Goal: Information Seeking & Learning: Learn about a topic

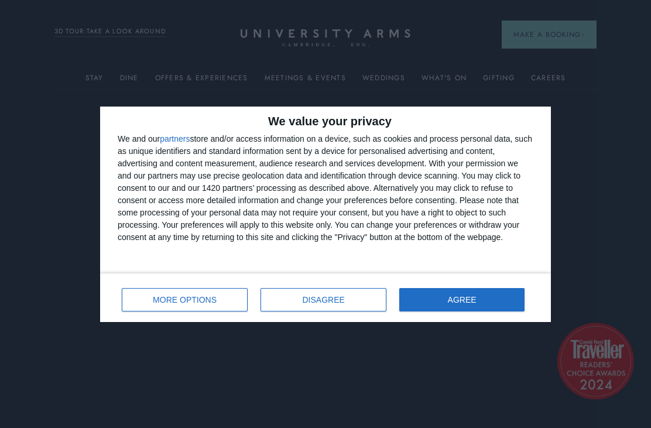
click at [487, 295] on button "AGREE" at bounding box center [461, 299] width 125 height 23
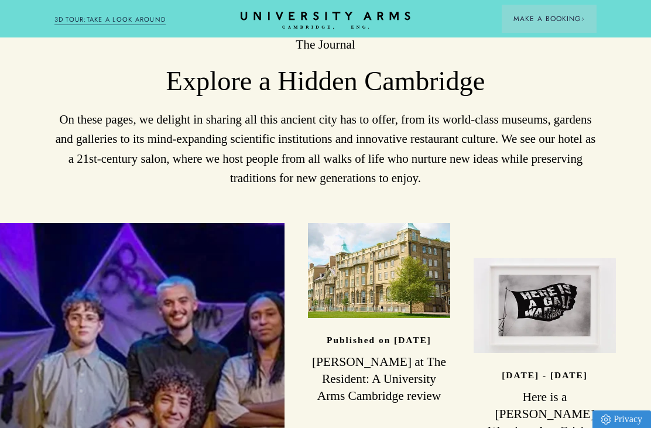
scroll to position [2554, 0]
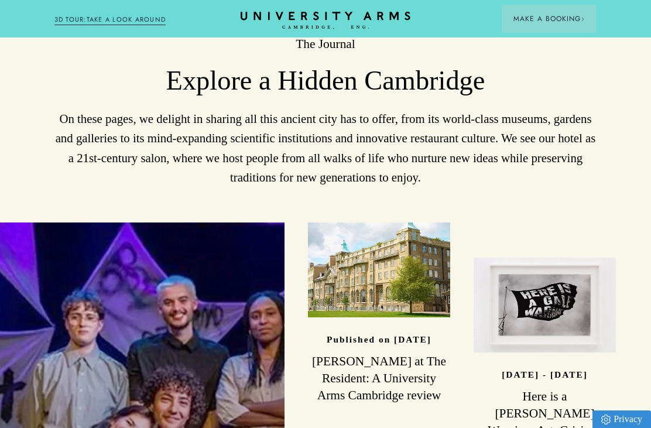
click at [410, 226] on div "Read" at bounding box center [379, 270] width 142 height 95
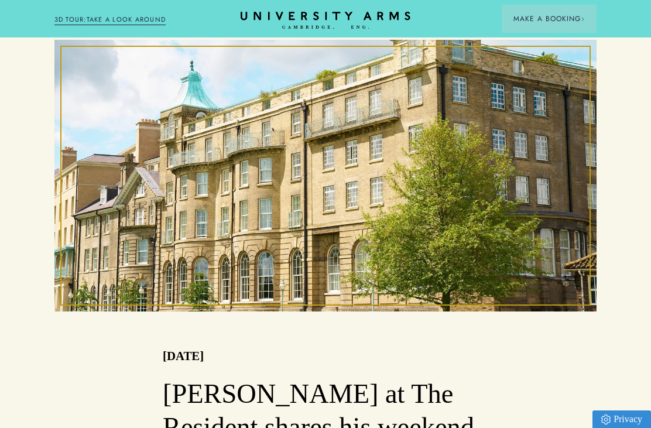
scroll to position [266, 0]
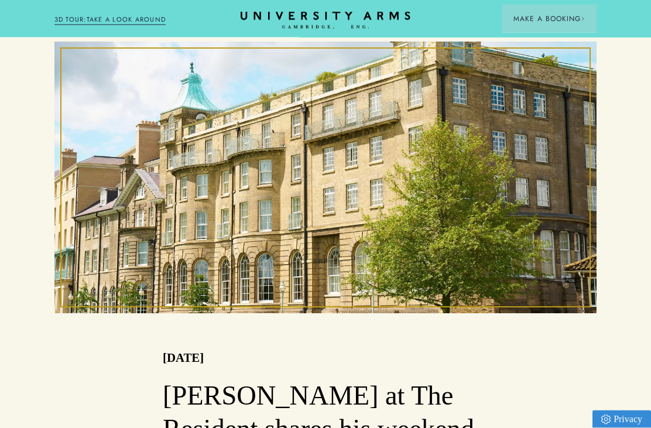
click at [578, 223] on div at bounding box center [325, 177] width 543 height 271
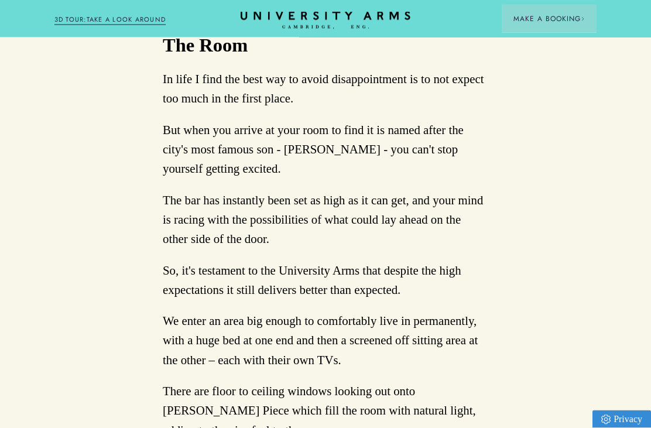
scroll to position [1485, 0]
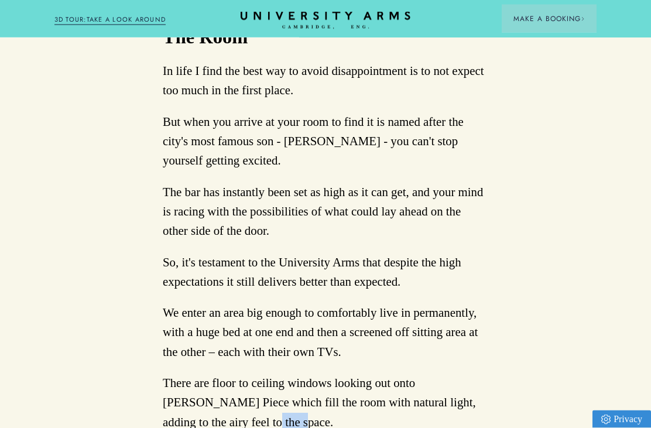
click at [572, 264] on div "Back to Press Simon Murfitt at The Resident: A University Arms Cambridge review…" at bounding box center [325, 239] width 651 height 3263
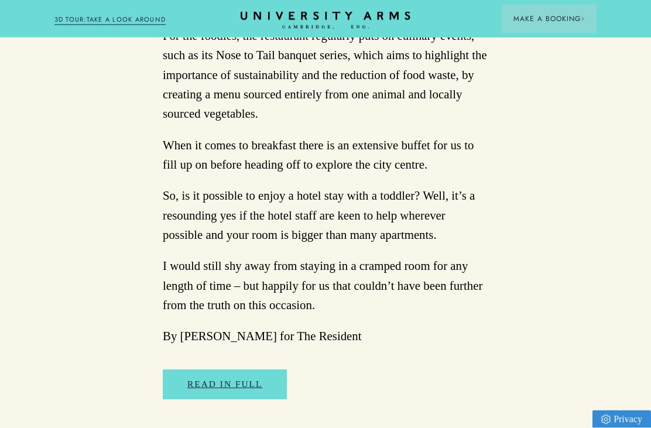
scroll to position [2824, 0]
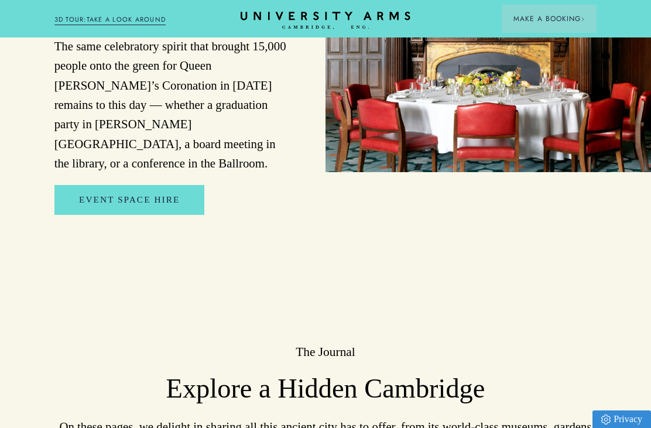
scroll to position [2246, 0]
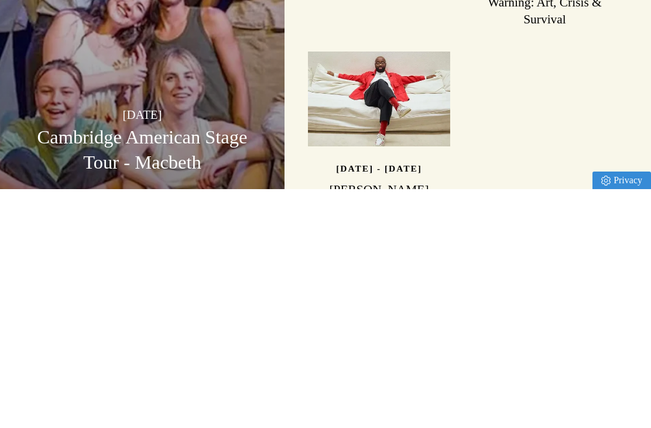
scroll to position [2744, 0]
